Goal: Find specific page/section: Find specific page/section

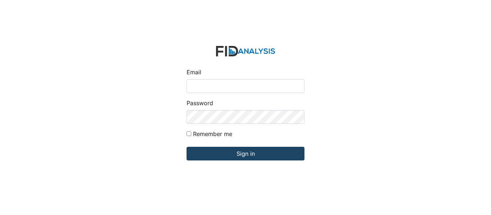
type input "[EMAIL_ADDRESS][DOMAIN_NAME]"
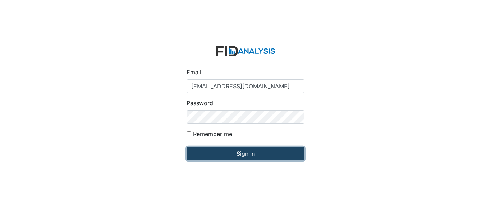
click at [238, 155] on input "Sign in" at bounding box center [245, 154] width 118 height 14
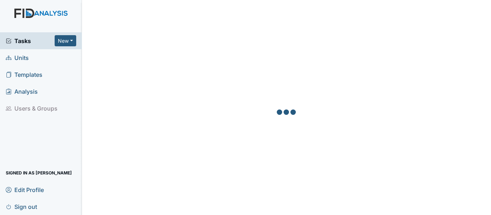
click at [26, 57] on span "Units" at bounding box center [17, 57] width 23 height 11
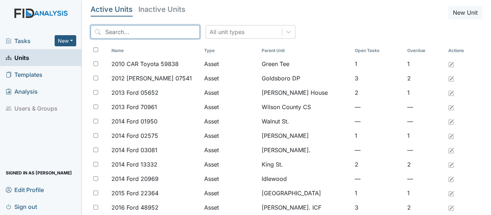
drag, startPoint x: 103, startPoint y: 33, endPoint x: 110, endPoint y: 29, distance: 8.4
click at [103, 33] on input "search" at bounding box center [144, 32] width 109 height 14
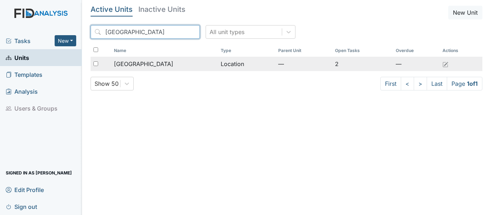
type input "Beaufort"
click at [191, 63] on div "[GEOGRAPHIC_DATA]" at bounding box center [164, 64] width 101 height 9
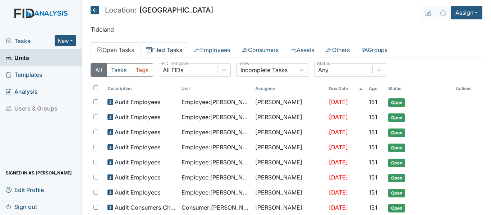
click at [168, 52] on link "Filed Tasks" at bounding box center [164, 49] width 48 height 15
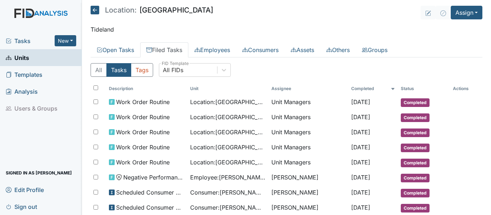
click at [167, 49] on link "Filed Tasks" at bounding box center [164, 49] width 48 height 15
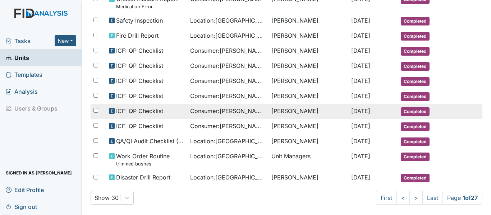
scroll to position [394, 0]
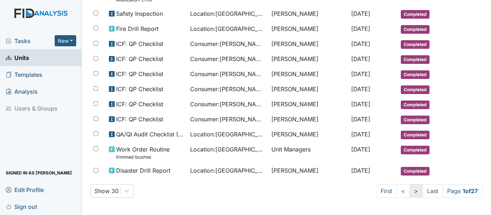
click at [409, 191] on link ">" at bounding box center [415, 191] width 13 height 14
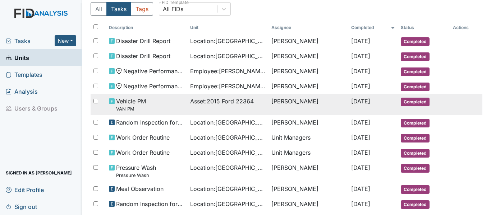
scroll to position [41, 0]
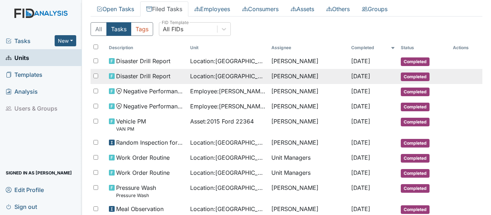
click at [150, 76] on span "Disaster Drill Report" at bounding box center [143, 76] width 54 height 9
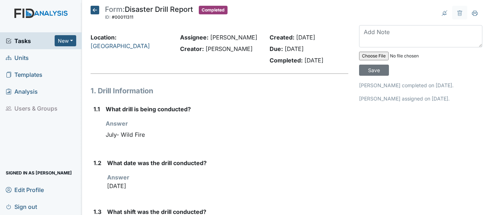
click at [95, 8] on icon at bounding box center [94, 10] width 9 height 9
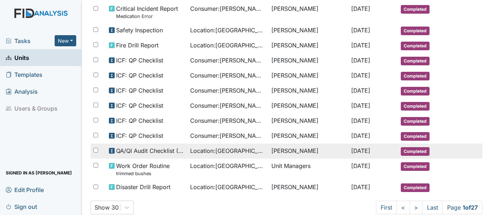
scroll to position [394, 0]
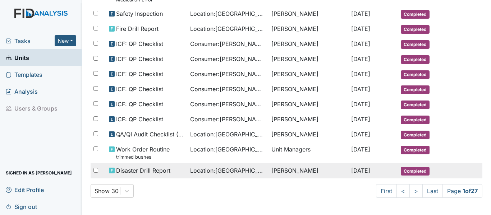
click at [252, 170] on span "Location : Beaufort Heights" at bounding box center [227, 170] width 75 height 9
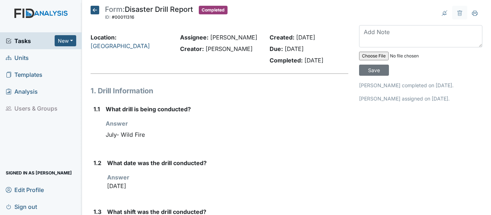
click at [94, 9] on icon at bounding box center [94, 10] width 9 height 9
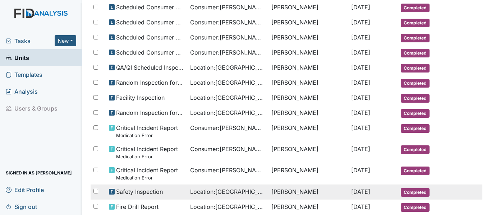
scroll to position [394, 0]
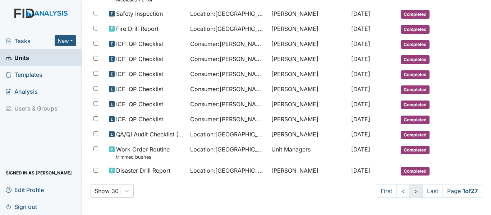
click at [409, 191] on link ">" at bounding box center [415, 191] width 13 height 14
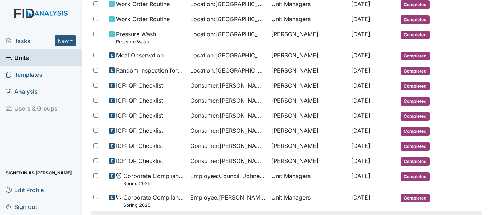
scroll to position [41, 0]
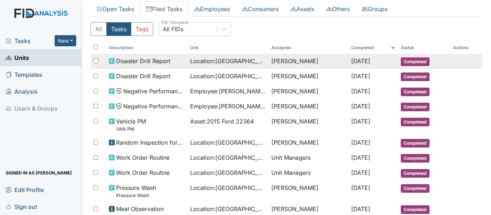
click at [232, 64] on span "Location : Beaufort Heights" at bounding box center [227, 61] width 75 height 9
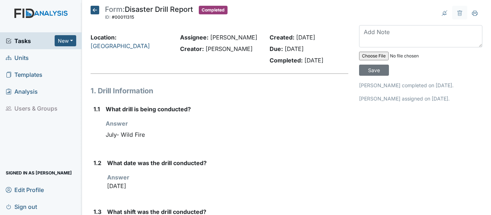
click at [94, 10] on icon at bounding box center [94, 10] width 9 height 9
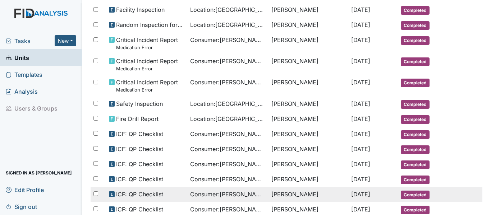
scroll to position [286, 0]
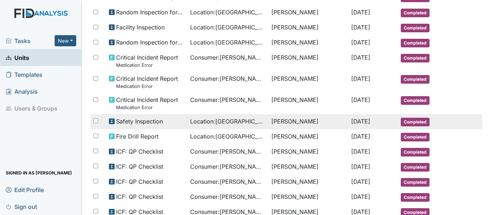
click at [205, 122] on span "Location : Beaufort Heights" at bounding box center [227, 121] width 75 height 9
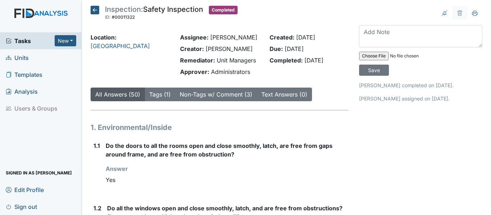
click at [96, 10] on icon at bounding box center [94, 10] width 9 height 9
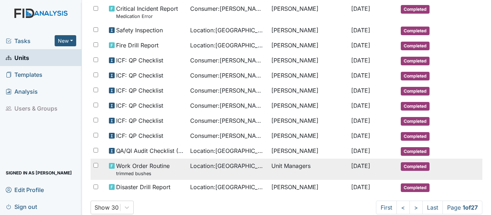
scroll to position [394, 0]
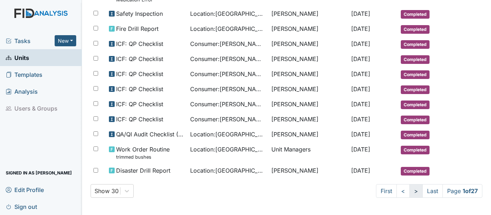
click at [409, 191] on link ">" at bounding box center [415, 191] width 13 height 14
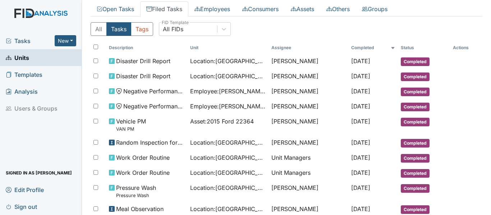
scroll to position [5, 0]
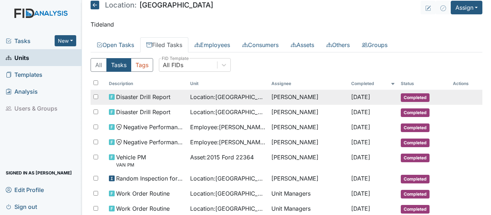
click at [272, 99] on td "[PERSON_NAME]" at bounding box center [307, 97] width 79 height 15
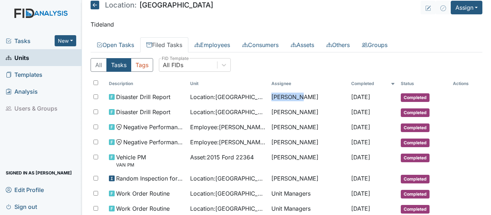
click at [96, 5] on icon at bounding box center [94, 5] width 9 height 9
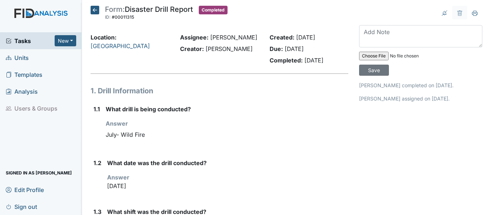
click at [97, 10] on icon at bounding box center [94, 10] width 9 height 9
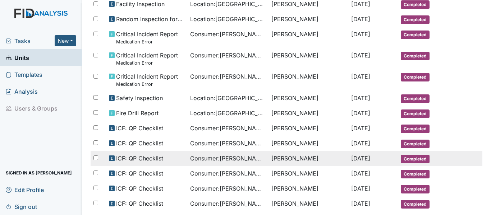
scroll to position [394, 0]
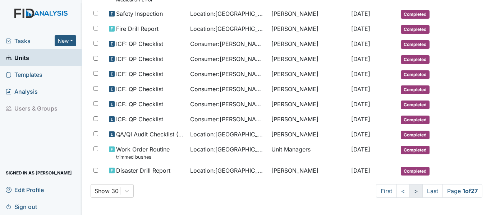
click at [409, 193] on link ">" at bounding box center [415, 191] width 13 height 14
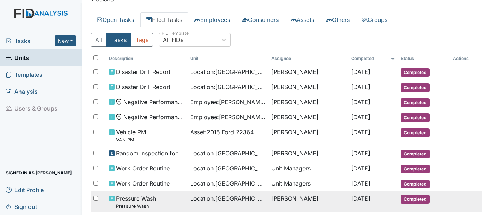
scroll to position [72, 0]
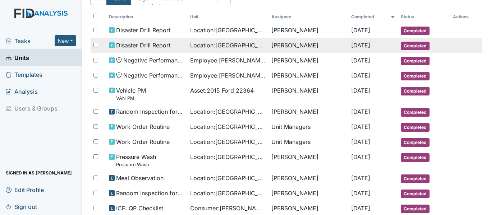
click at [215, 46] on span "Location : Beaufort Heights" at bounding box center [227, 45] width 75 height 9
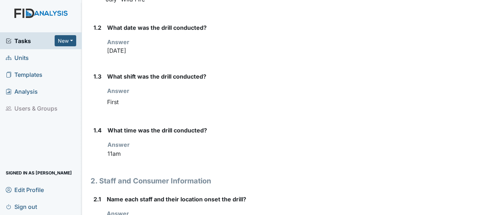
scroll to position [144, 0]
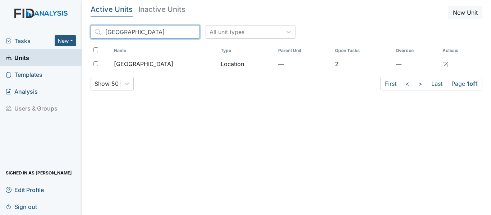
click at [129, 31] on input "[GEOGRAPHIC_DATA]" at bounding box center [144, 32] width 109 height 14
type input "B"
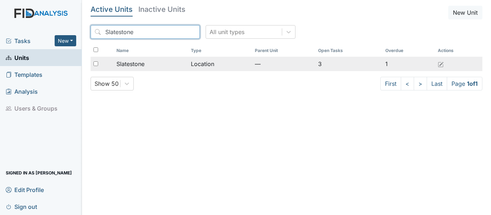
type input "Slatestone"
click at [169, 68] on div "Slatestone" at bounding box center [150, 64] width 69 height 9
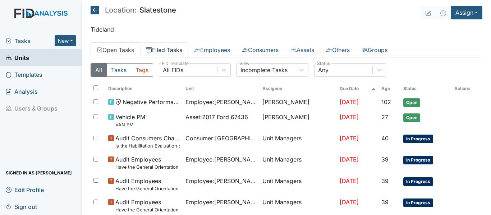
click at [169, 51] on link "Filed Tasks" at bounding box center [164, 49] width 48 height 15
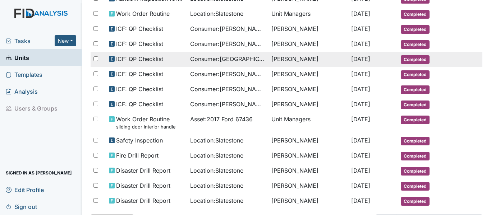
scroll to position [412, 0]
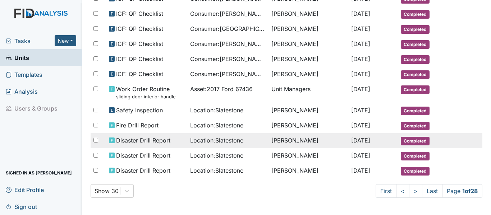
click at [213, 139] on span "Location : Slatestone" at bounding box center [216, 140] width 53 height 9
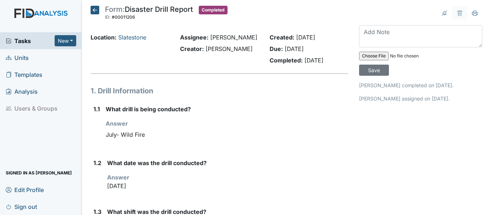
click at [96, 8] on icon at bounding box center [94, 10] width 9 height 9
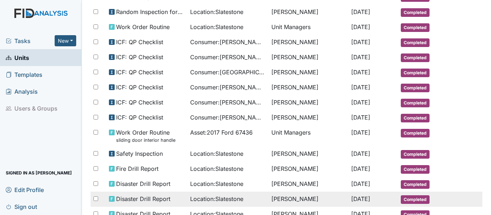
scroll to position [412, 0]
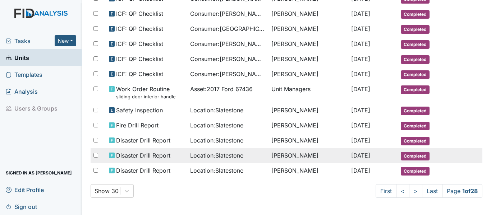
click at [222, 153] on span "Location : Slatestone" at bounding box center [216, 155] width 53 height 9
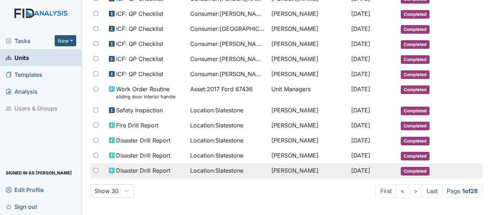
click at [221, 170] on span "Location : Slatestone" at bounding box center [216, 170] width 53 height 9
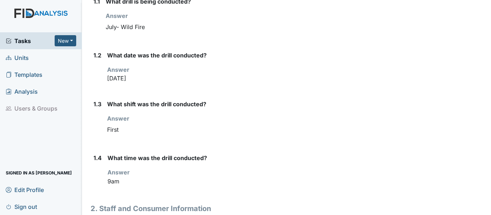
scroll to position [72, 0]
